Goal: Task Accomplishment & Management: Manage account settings

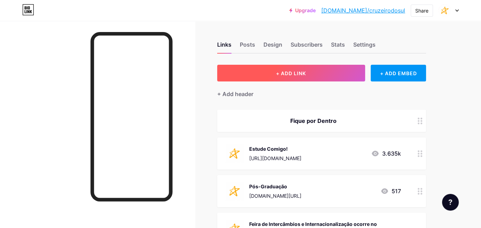
click at [305, 75] on span "+ ADD LINK" at bounding box center [291, 73] width 30 height 6
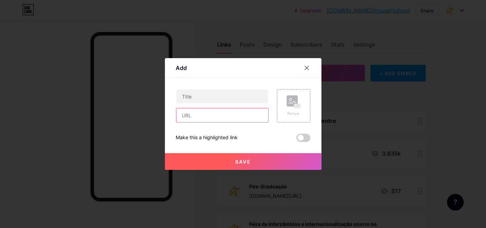
click at [230, 110] on input "text" at bounding box center [223, 115] width 92 height 14
paste input "[URL][DOMAIN_NAME]"
type input "[URL][DOMAIN_NAME]"
click at [306, 65] on icon at bounding box center [307, 68] width 6 height 6
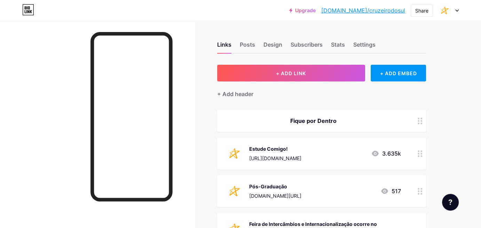
click at [457, 10] on icon at bounding box center [456, 10] width 3 height 2
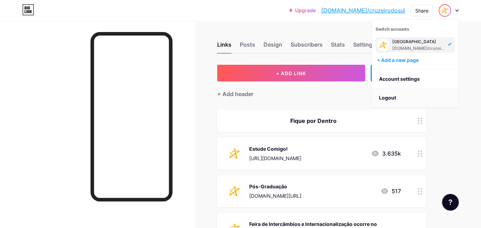
click at [392, 97] on li "Logout" at bounding box center [415, 97] width 86 height 19
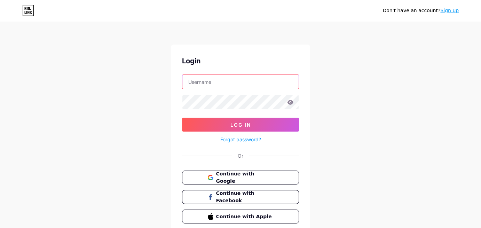
click at [265, 84] on input "text" at bounding box center [240, 82] width 116 height 14
type input "s"
type input "udf"
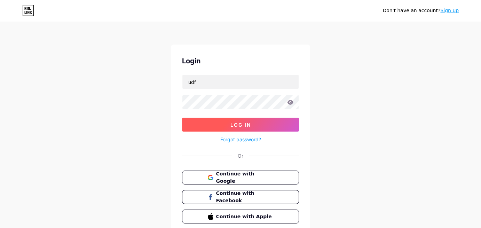
click at [257, 119] on button "Log In" at bounding box center [240, 125] width 117 height 14
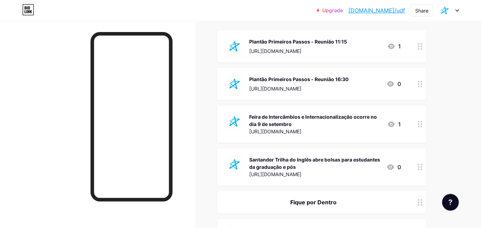
scroll to position [80, 0]
click at [306, 92] on div "Plantão Primeiros Passos - Reunião 16:30 [URL][DOMAIN_NAME] 0" at bounding box center [321, 84] width 209 height 32
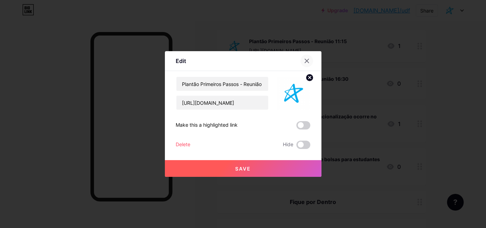
click at [306, 64] on div at bounding box center [307, 61] width 13 height 13
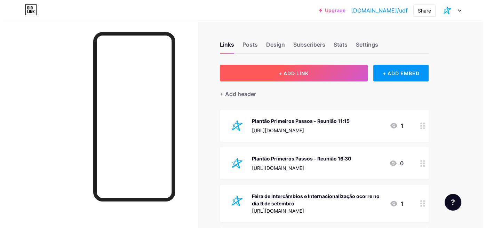
scroll to position [0, 0]
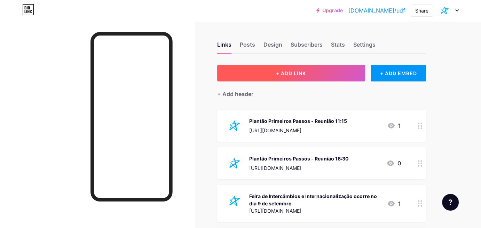
click at [297, 67] on button "+ ADD LINK" at bounding box center [291, 73] width 148 height 17
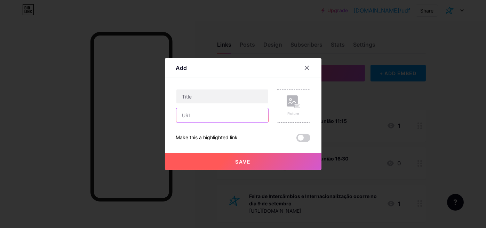
click at [225, 113] on input "text" at bounding box center [223, 115] width 92 height 14
paste input "hiena@2424#"
type input "hiena@2424#"
paste input "[URL][DOMAIN_NAME]"
type input "[URL][DOMAIN_NAME]"
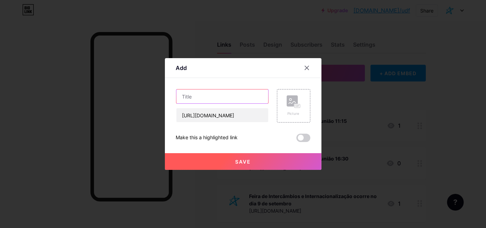
click at [212, 93] on input "text" at bounding box center [223, 96] width 92 height 14
paste input "Conferência discute contribuição da psicanálise no tratamento de autistas"
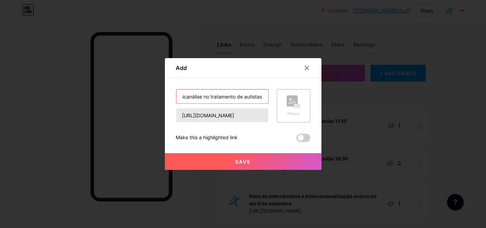
type input "Conferência discute contribuição da psicanálise no tratamento de autistas"
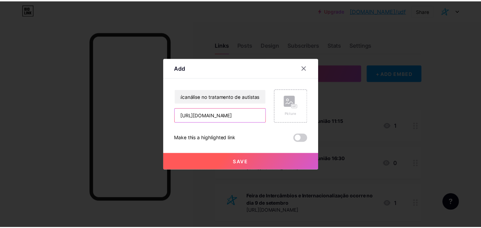
scroll to position [0, 0]
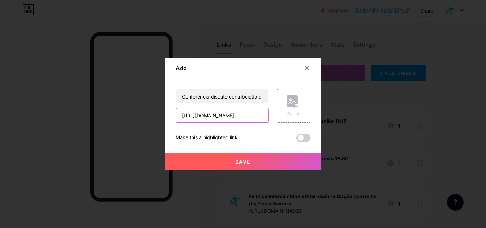
click at [262, 118] on input "[URL][DOMAIN_NAME]" at bounding box center [223, 115] width 92 height 14
click at [296, 107] on rect at bounding box center [298, 105] width 6 height 3
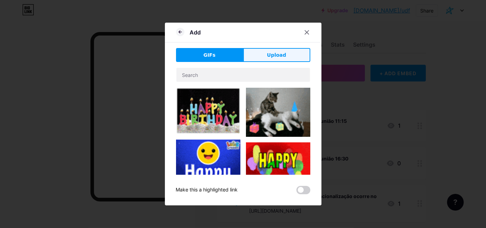
click at [290, 50] on button "Upload" at bounding box center [276, 55] width 67 height 14
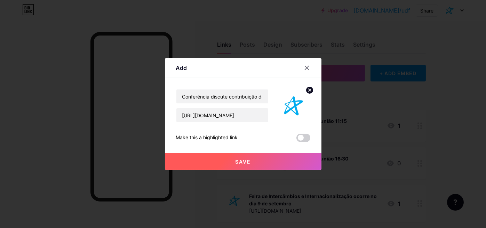
click at [244, 160] on span "Save" at bounding box center [243, 162] width 16 height 6
